Goal: Task Accomplishment & Management: Manage account settings

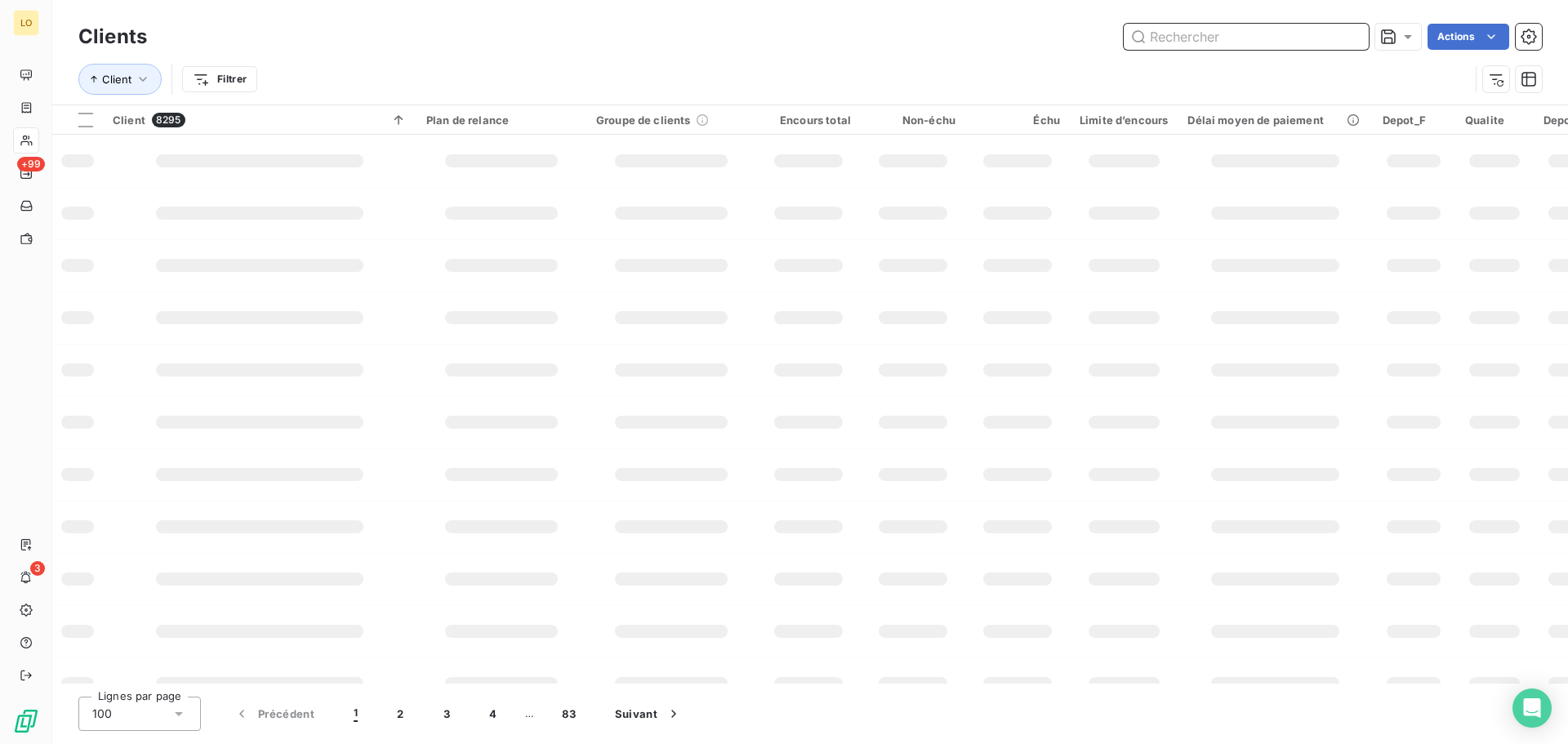
click at [1219, 44] on input "text" at bounding box center [1246, 36] width 245 height 26
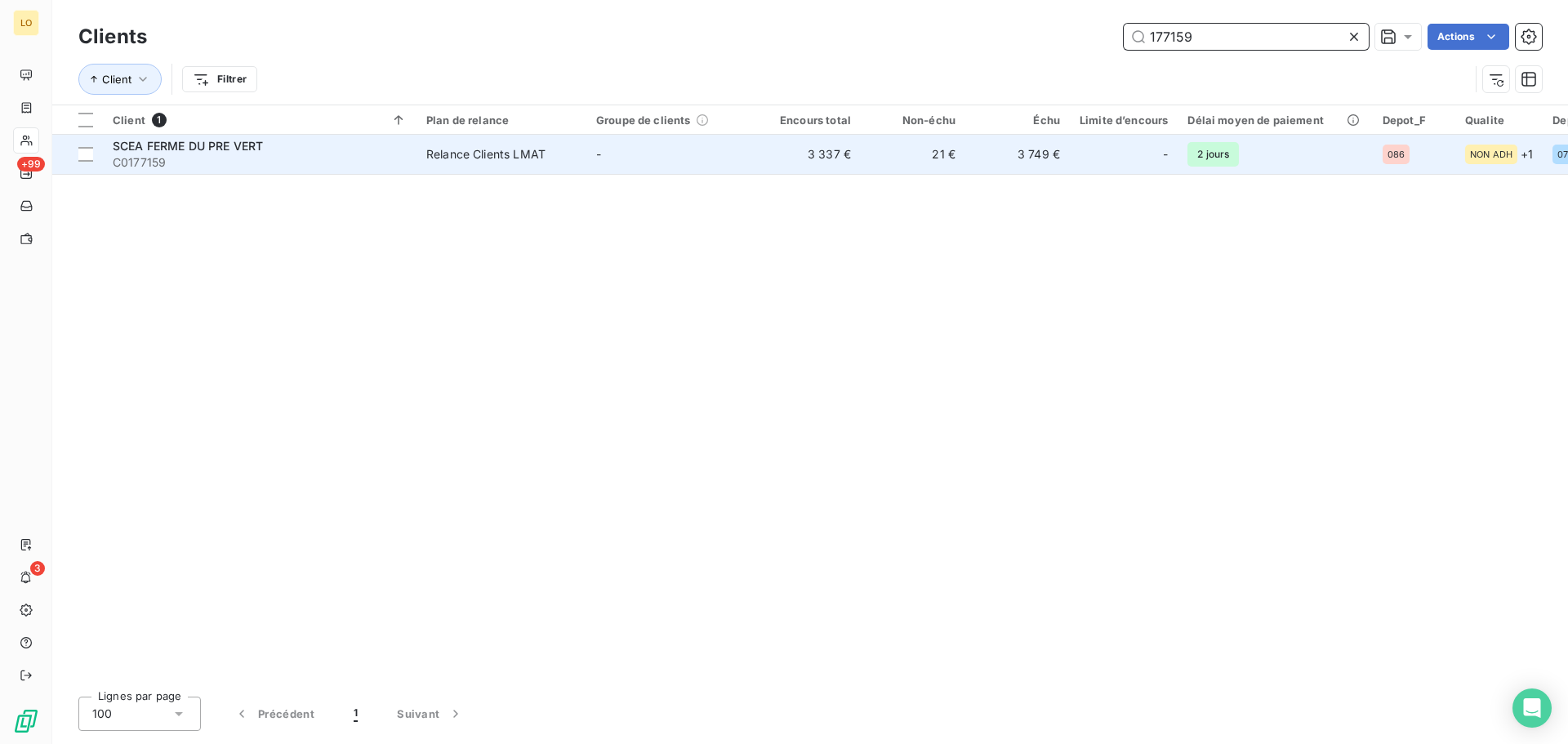
type input "177159"
click at [205, 145] on span "SCEA FERME DU PRE VERT" at bounding box center [187, 146] width 150 height 14
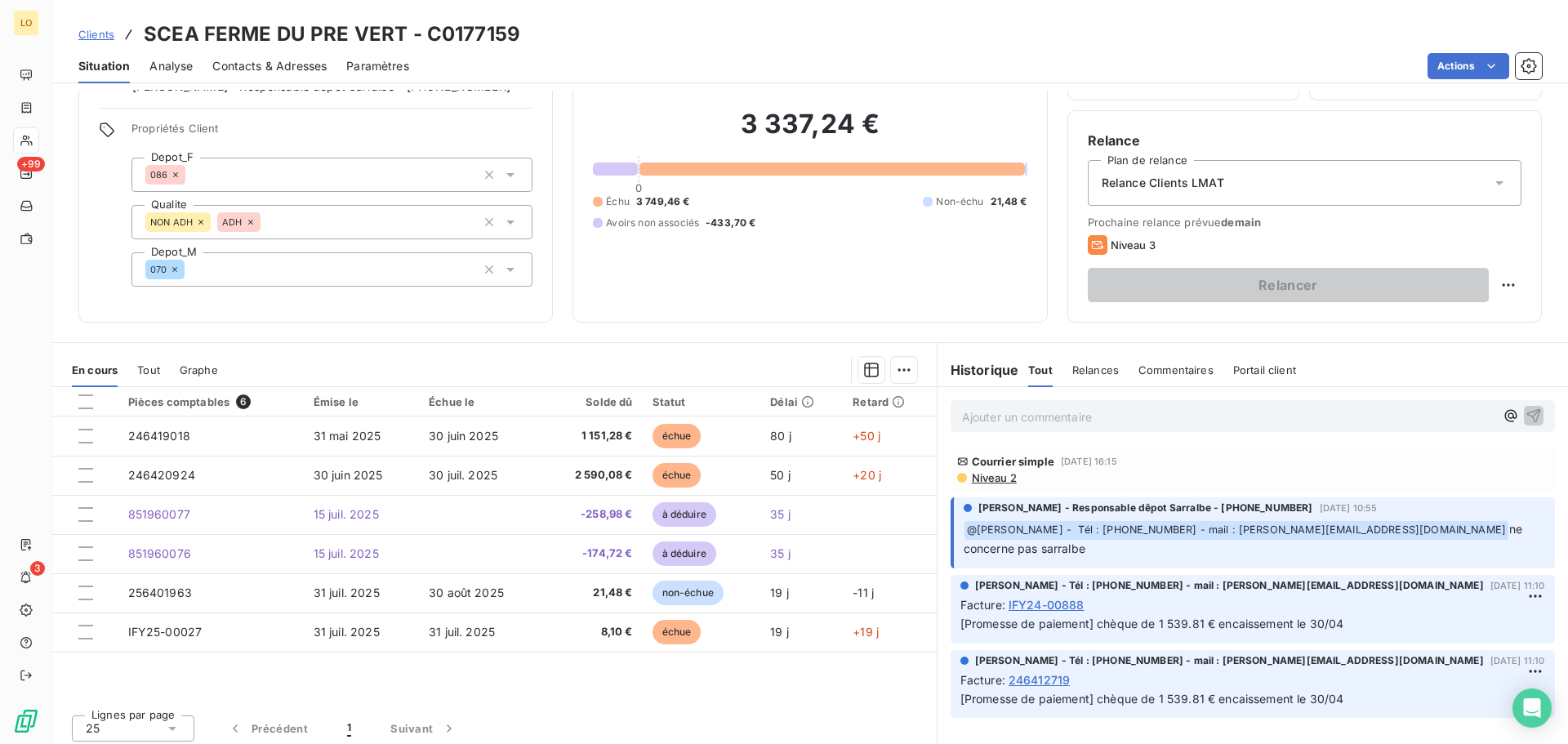
scroll to position [110, 0]
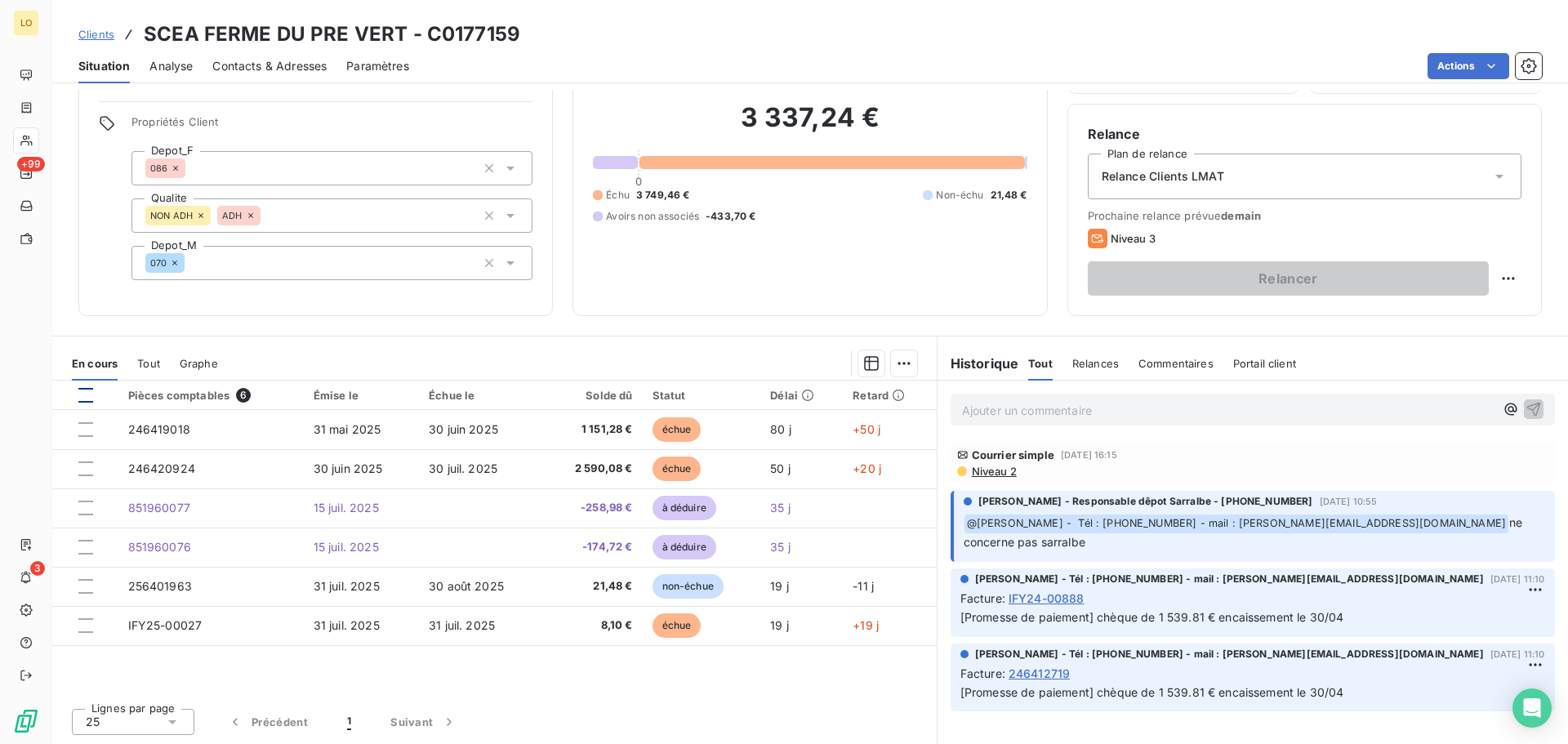
click at [89, 398] on div at bounding box center [86, 396] width 15 height 15
click at [905, 362] on html "LO +99 3 Clients SCEA FERME DU PRE VERT - C0177159 Situation Analyse Contacts &…" at bounding box center [784, 372] width 1568 height 744
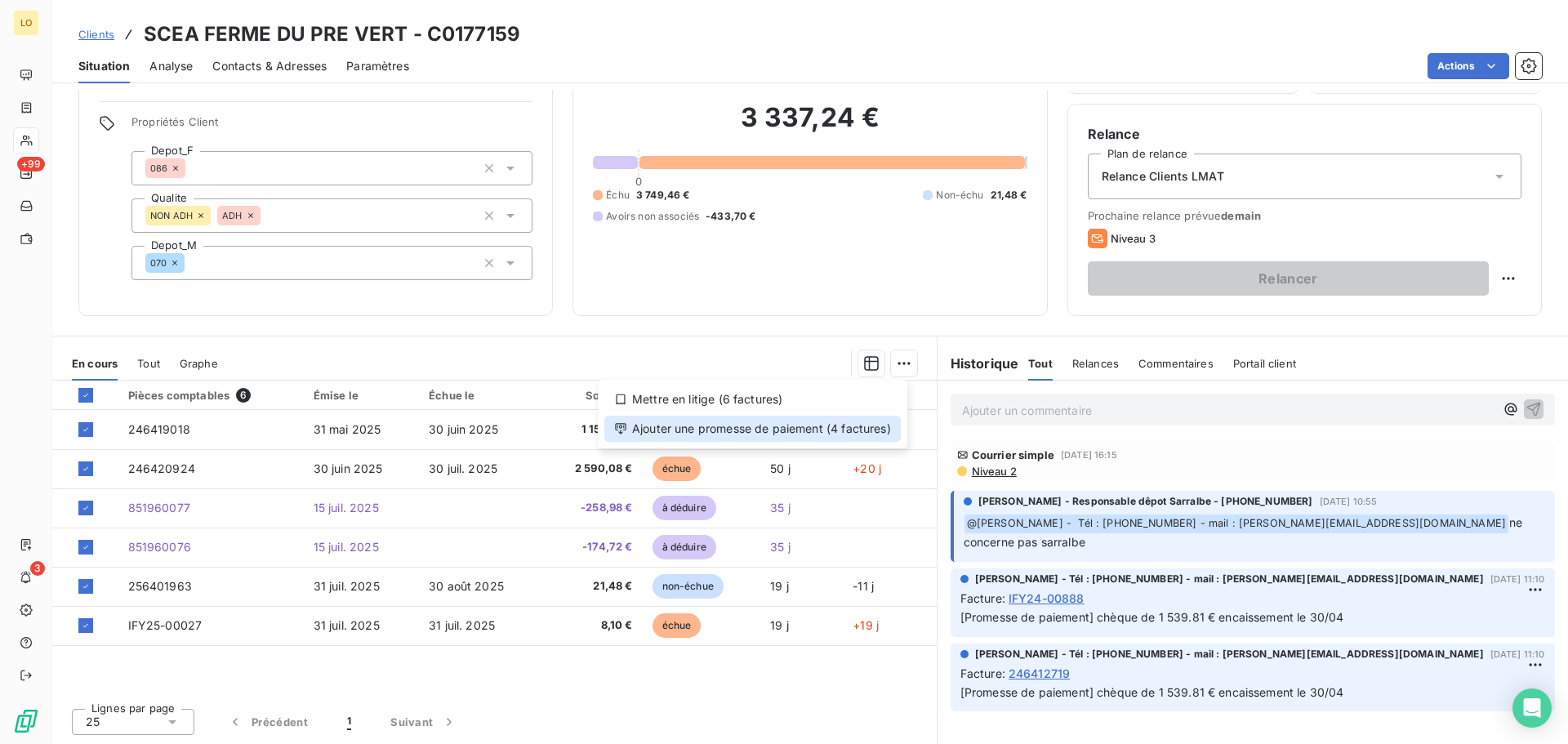
click at [766, 436] on div "Ajouter une promesse de paiement (4 factures)" at bounding box center [752, 429] width 296 height 26
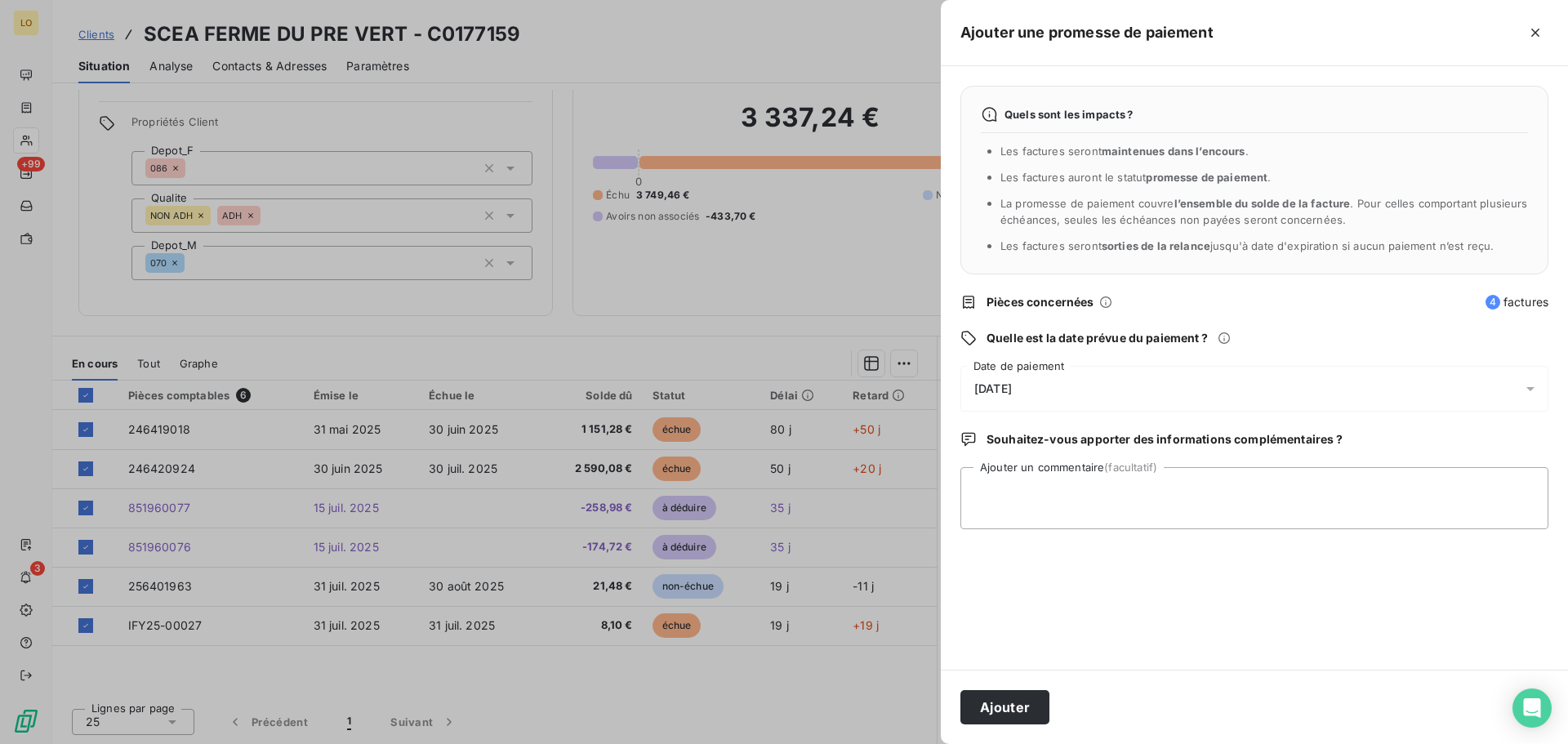
click at [1012, 387] on span "[DATE]" at bounding box center [993, 389] width 38 height 13
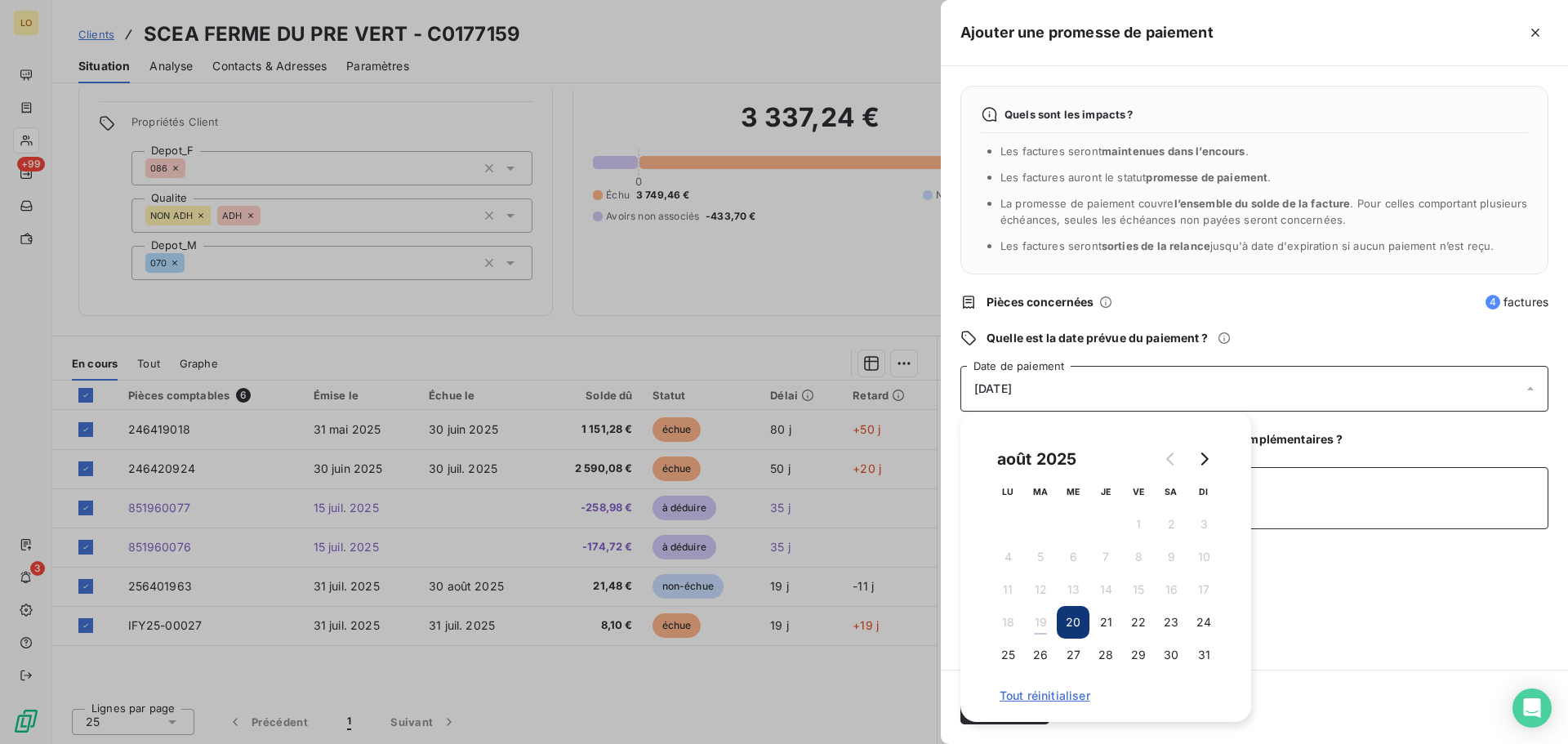
click at [1422, 496] on textarea "Ajouter un commentaire (facultatif)" at bounding box center [1254, 498] width 588 height 62
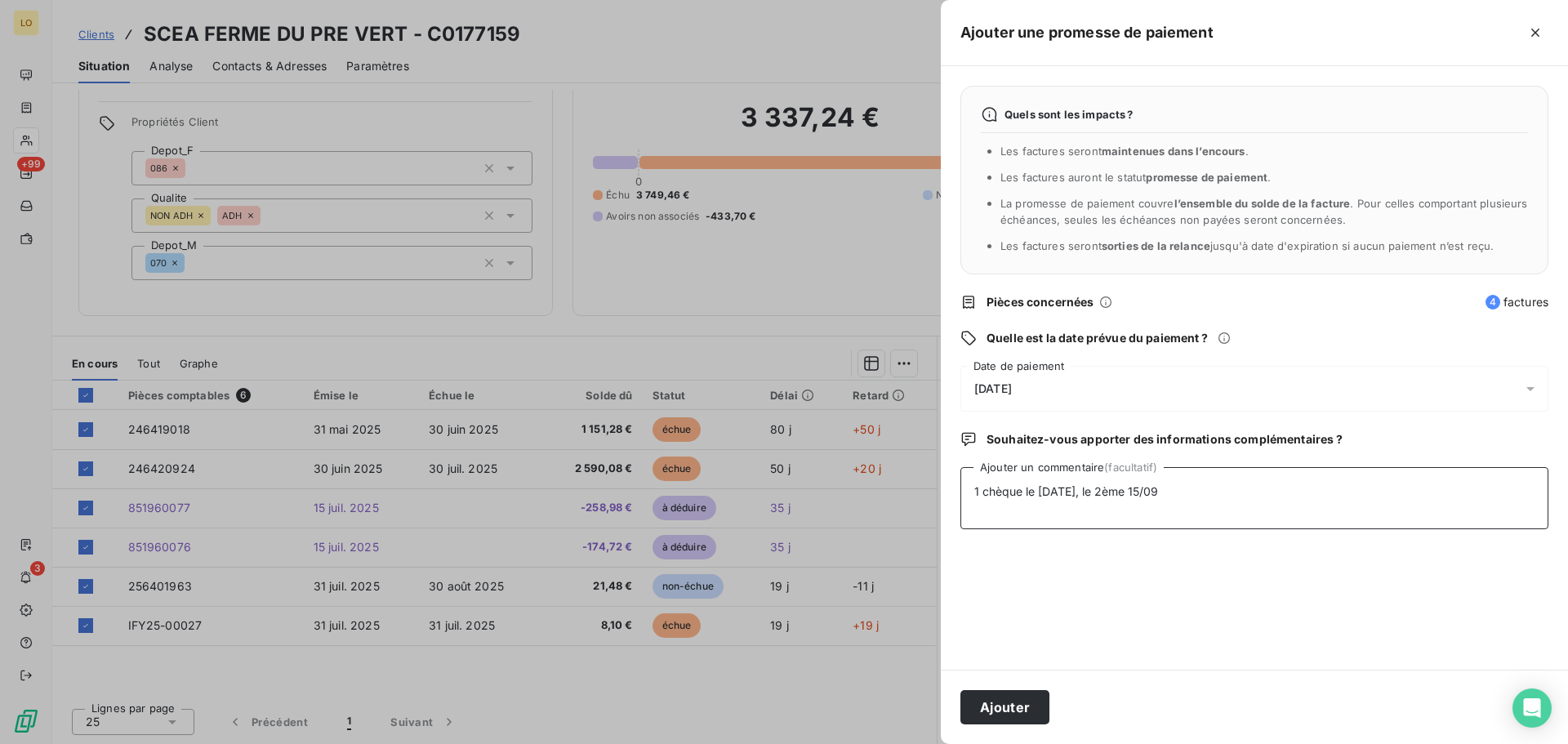
type textarea "1 chèque le [DATE], le 2ème 15/09"
click at [1012, 388] on span "[DATE]" at bounding box center [993, 389] width 38 height 13
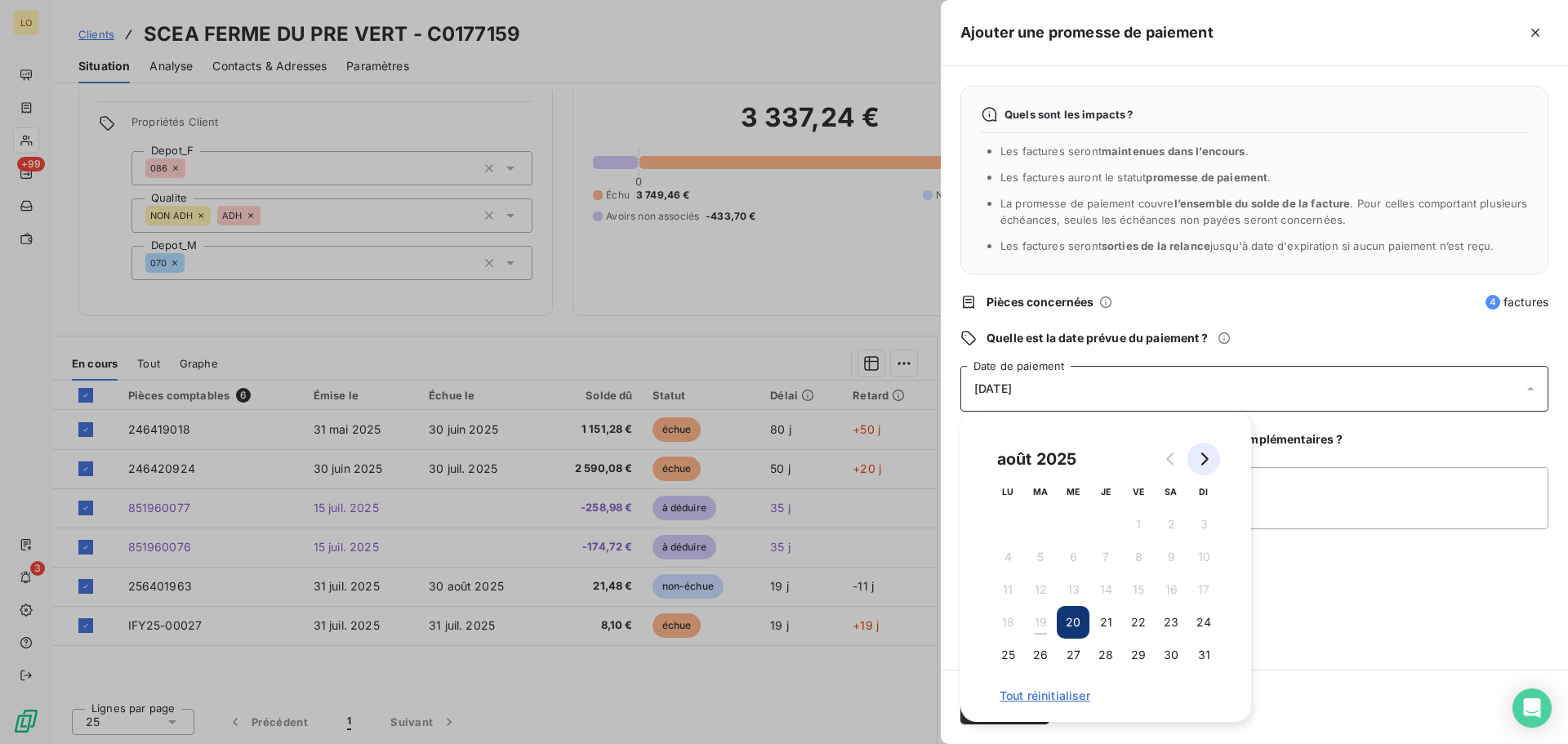
click at [1200, 458] on icon "Go to next month" at bounding box center [1204, 459] width 13 height 13
click at [1101, 632] on button "25" at bounding box center [1105, 622] width 33 height 33
click at [1325, 604] on div "Quels sont les impacts ? Les factures seront maintenues dans l’encours . Les fa…" at bounding box center [1254, 368] width 627 height 604
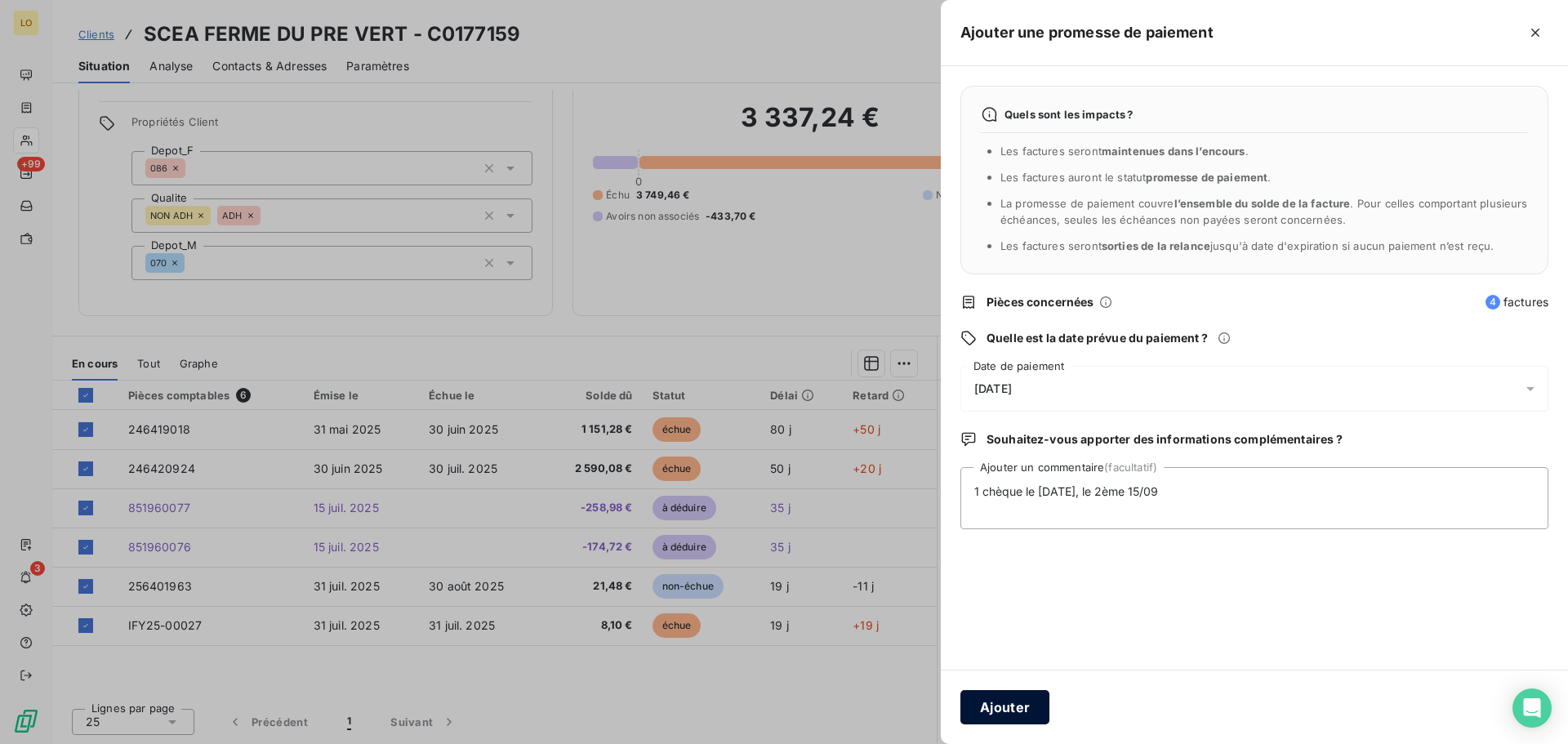
click at [1024, 702] on button "Ajouter" at bounding box center [1005, 707] width 89 height 34
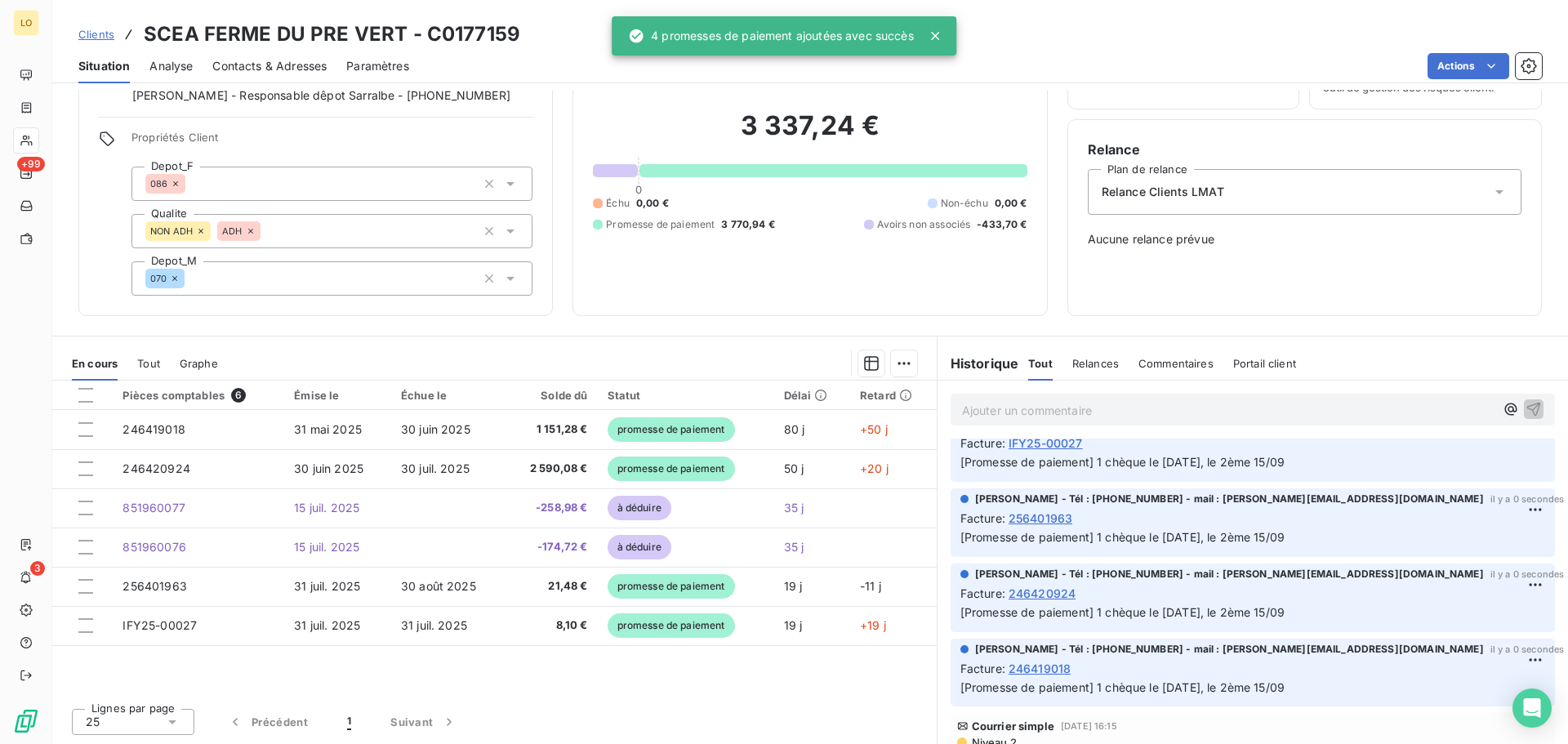
scroll to position [0, 0]
